Goal: Navigation & Orientation: Find specific page/section

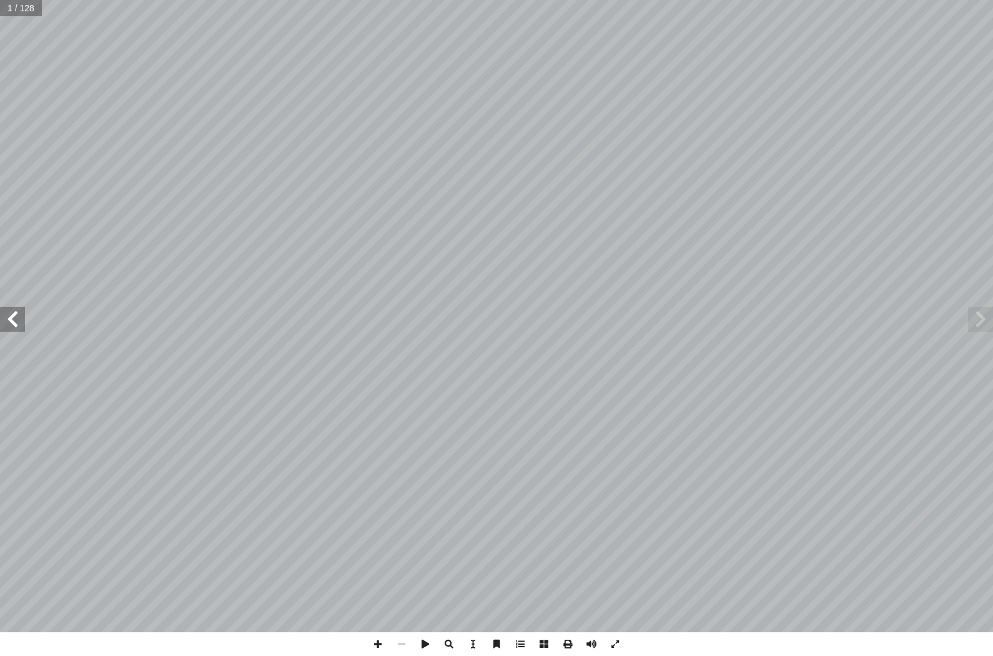
click at [7, 319] on span at bounding box center [12, 319] width 25 height 25
click at [20, 310] on span at bounding box center [12, 319] width 25 height 25
click at [20, 323] on span at bounding box center [12, 319] width 25 height 25
click at [21, 316] on span at bounding box center [12, 319] width 25 height 25
click at [21, 322] on span at bounding box center [12, 319] width 25 height 25
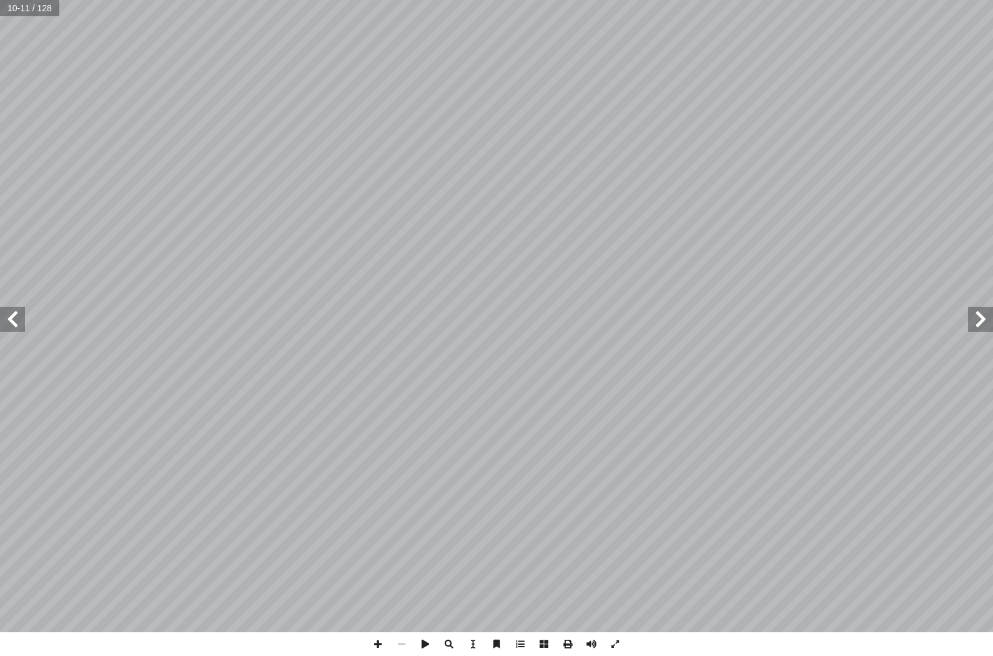
click at [18, 317] on span at bounding box center [12, 319] width 25 height 25
click at [23, 318] on span at bounding box center [12, 319] width 25 height 25
click at [991, 321] on span at bounding box center [980, 319] width 25 height 25
click at [13, 311] on span at bounding box center [12, 319] width 25 height 25
click at [8, 309] on span at bounding box center [12, 319] width 25 height 25
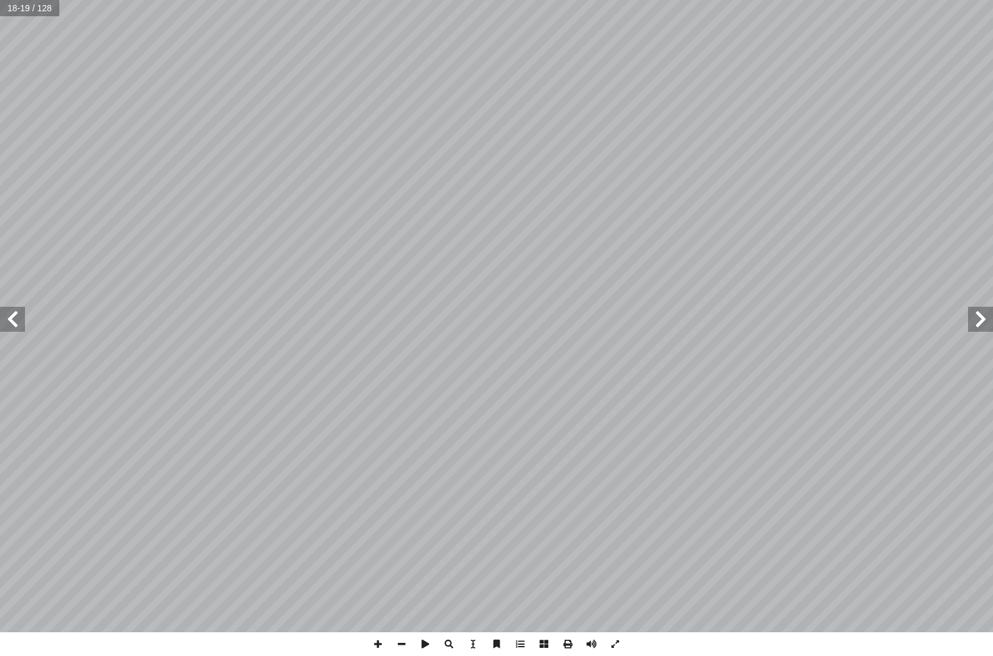
click at [7, 311] on span at bounding box center [12, 319] width 25 height 25
click at [9, 309] on span at bounding box center [12, 319] width 25 height 25
click at [15, 324] on span at bounding box center [12, 319] width 25 height 25
click at [20, 328] on span at bounding box center [12, 319] width 25 height 25
click at [21, 307] on span at bounding box center [12, 319] width 25 height 25
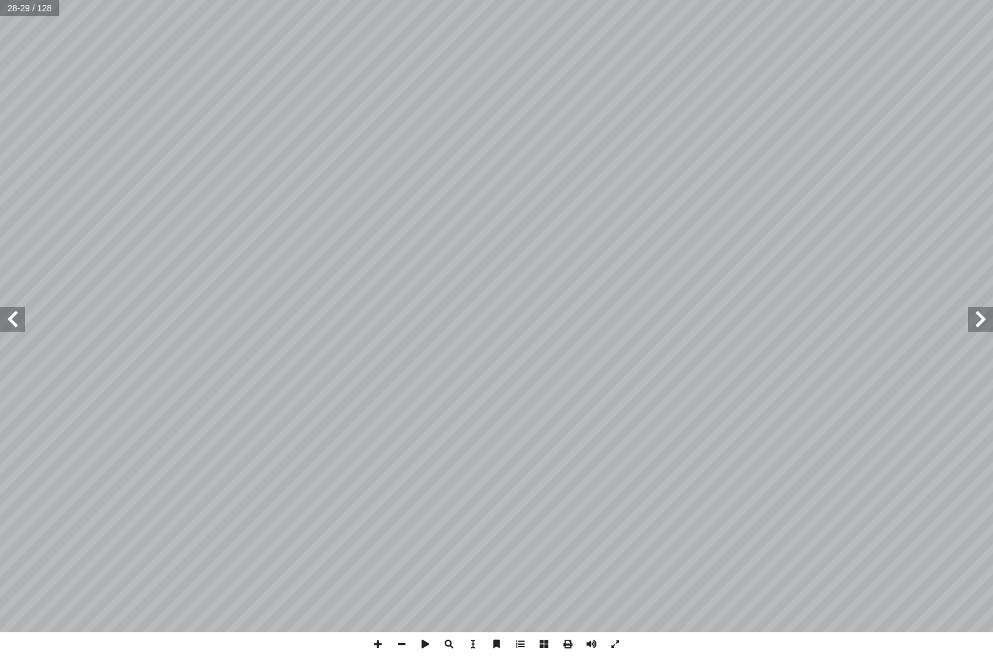
click at [22, 317] on span at bounding box center [12, 319] width 25 height 25
click at [9, 307] on span at bounding box center [12, 319] width 25 height 25
click at [985, 320] on span at bounding box center [980, 319] width 25 height 25
click at [22, 321] on span at bounding box center [12, 319] width 25 height 25
click at [9, 326] on span at bounding box center [12, 319] width 25 height 25
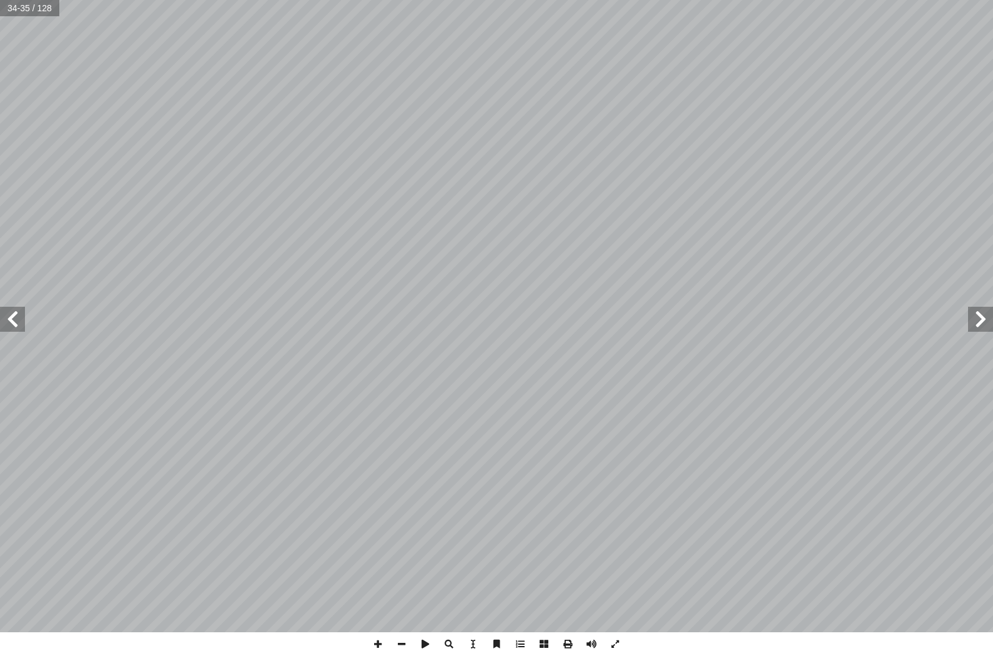
click at [9, 316] on span at bounding box center [12, 319] width 25 height 25
click at [8, 319] on span at bounding box center [12, 319] width 25 height 25
click at [17, 318] on span at bounding box center [12, 319] width 25 height 25
click at [983, 317] on span at bounding box center [980, 319] width 25 height 25
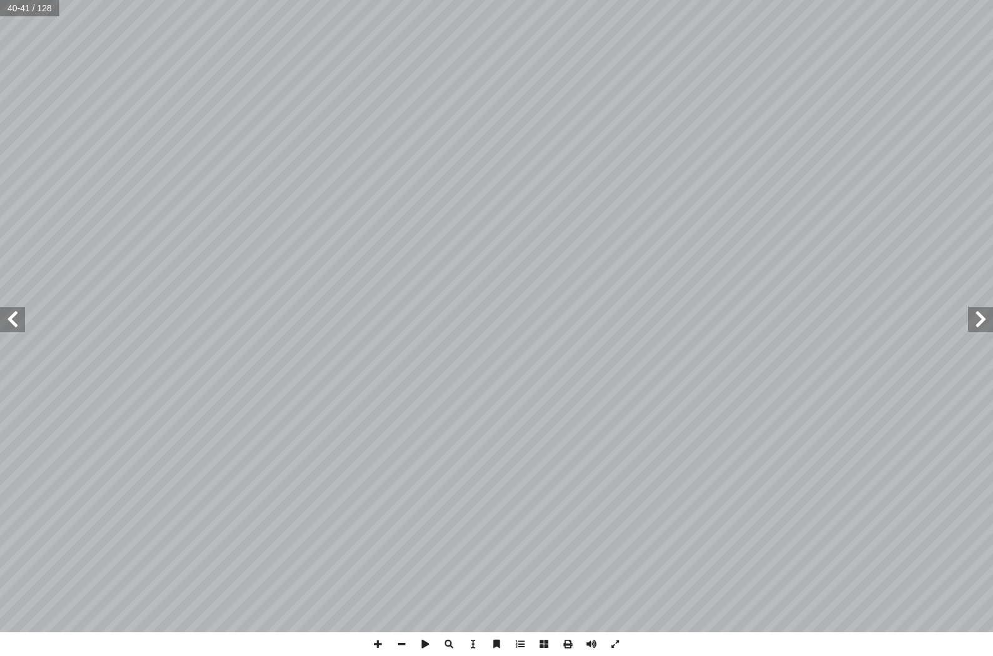
click at [11, 322] on span at bounding box center [12, 319] width 25 height 25
click at [17, 325] on span at bounding box center [12, 319] width 25 height 25
click at [14, 331] on span at bounding box center [12, 319] width 25 height 25
click at [9, 329] on span at bounding box center [12, 319] width 25 height 25
click at [11, 321] on span at bounding box center [12, 319] width 25 height 25
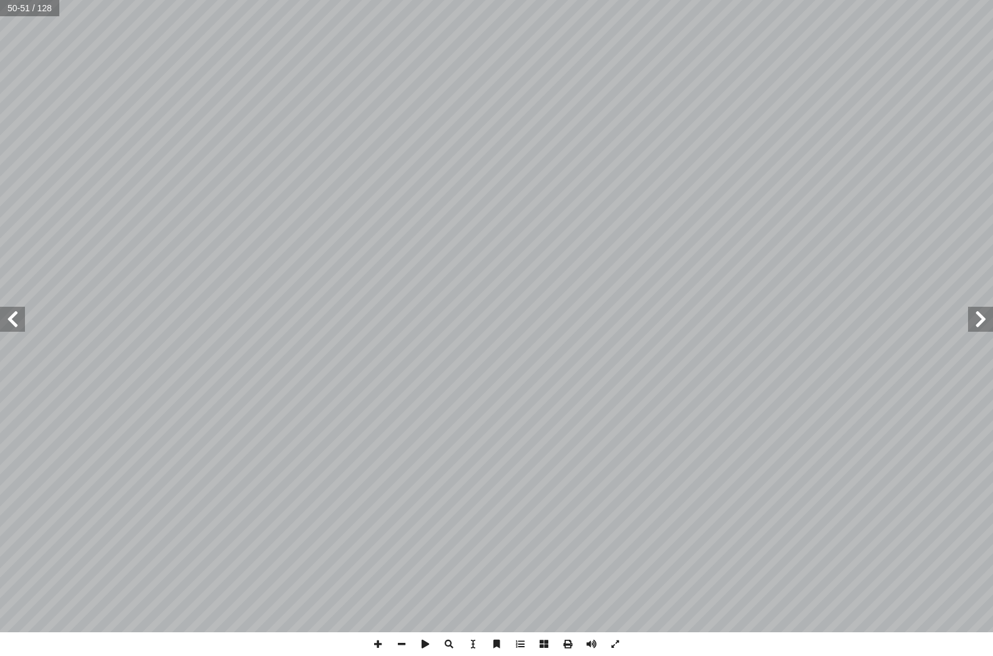
click at [10, 329] on span at bounding box center [12, 319] width 25 height 25
click at [2, 331] on span at bounding box center [12, 319] width 25 height 25
click at [17, 326] on span at bounding box center [12, 319] width 25 height 25
click at [7, 317] on span at bounding box center [12, 319] width 25 height 25
click at [13, 331] on span at bounding box center [12, 319] width 25 height 25
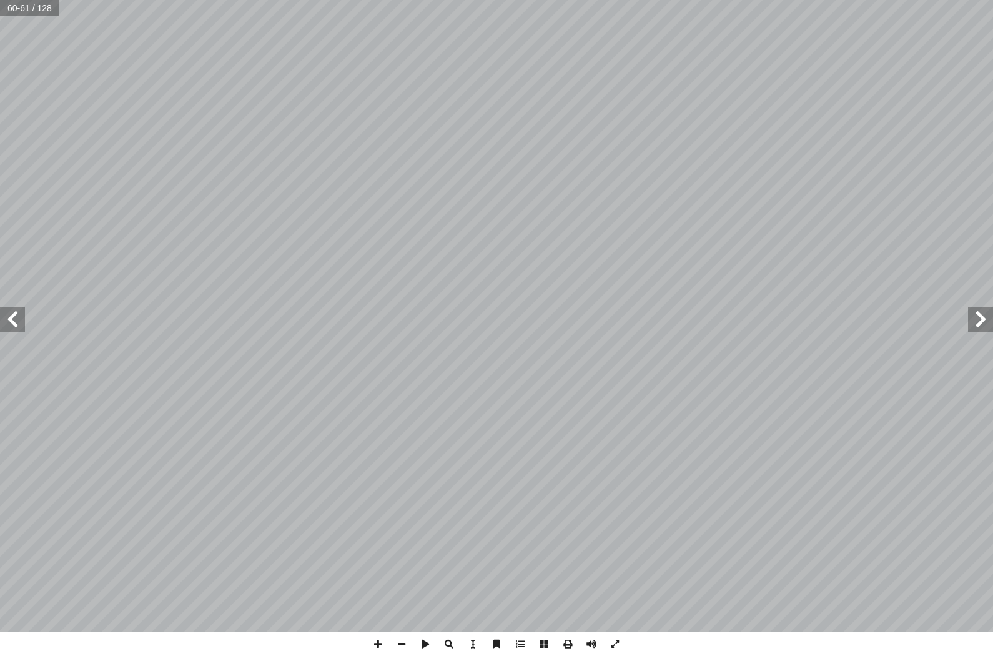
click at [16, 329] on span at bounding box center [12, 319] width 25 height 25
click at [18, 321] on span at bounding box center [12, 319] width 25 height 25
